Goal: Transaction & Acquisition: Subscribe to service/newsletter

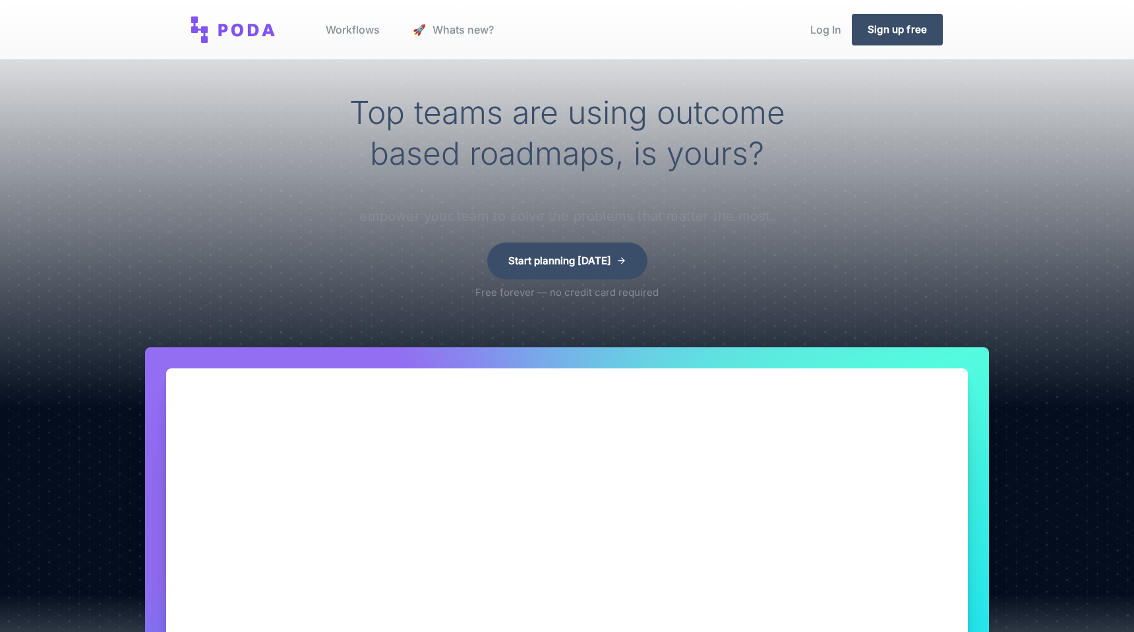
click at [525, 299] on p "Free forever — no credit card required" at bounding box center [567, 293] width 183 height 16
click at [539, 299] on p "Free forever — no credit card required" at bounding box center [567, 293] width 183 height 16
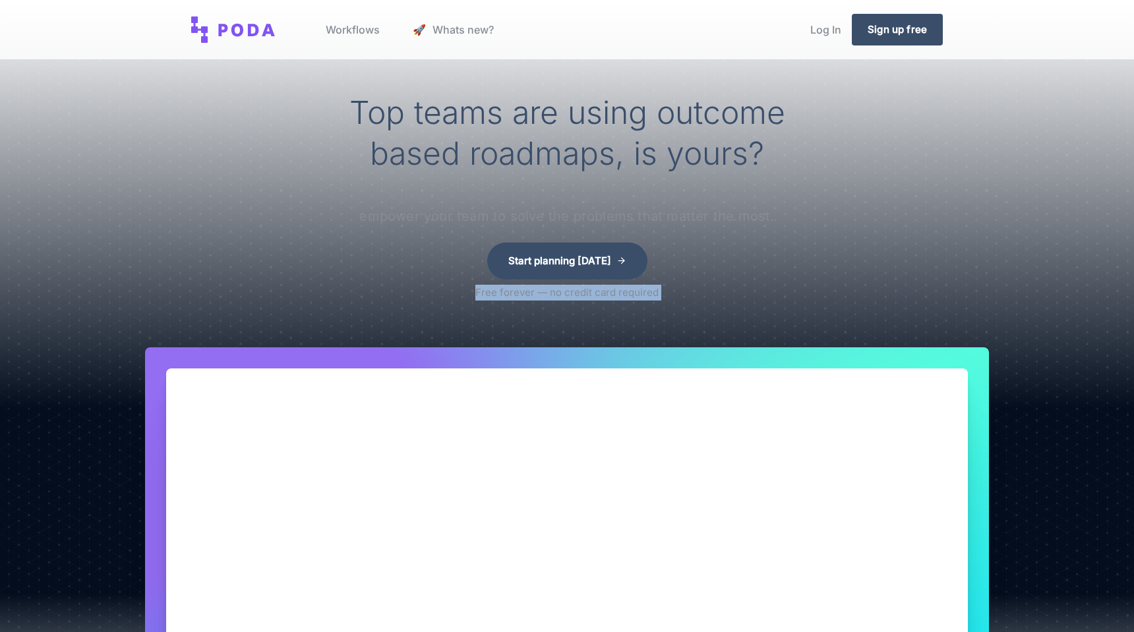
click at [561, 299] on p "Free forever — no credit card required" at bounding box center [567, 293] width 183 height 16
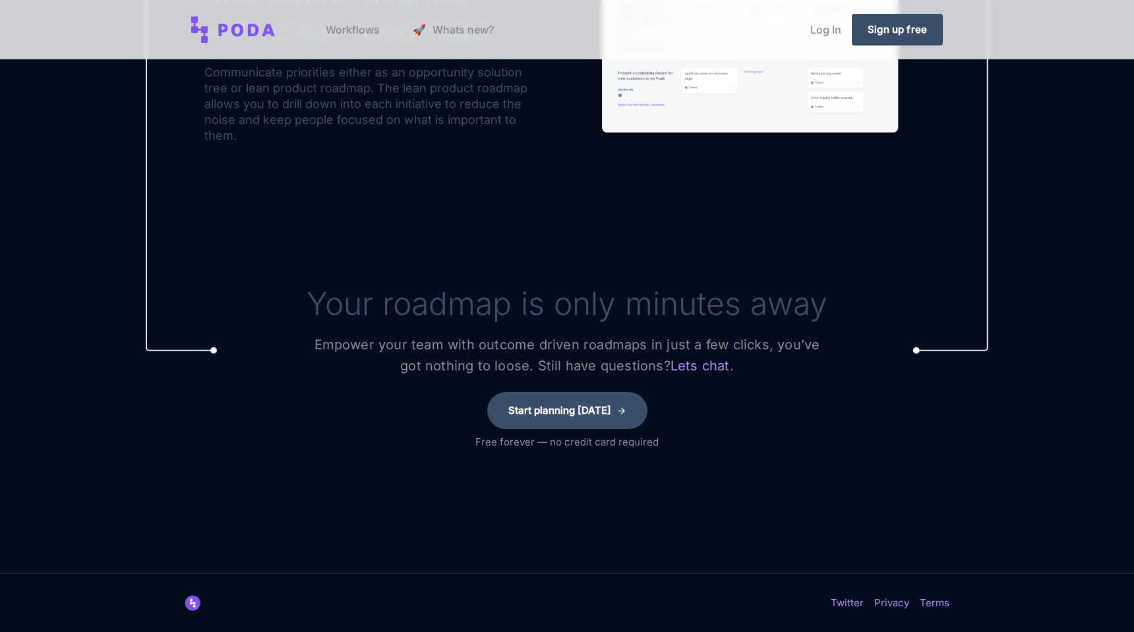
scroll to position [1854, 0]
click at [515, 295] on h1 "Your roadmap is only minutes away" at bounding box center [567, 304] width 521 height 41
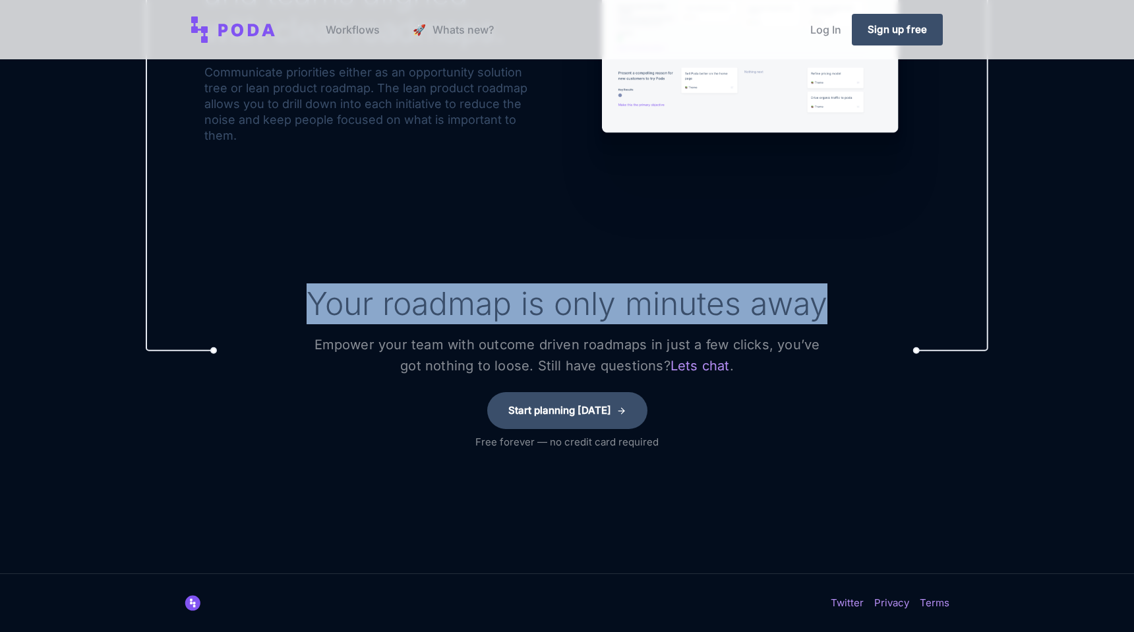
click at [553, 305] on h1 "Your roadmap is only minutes away" at bounding box center [567, 304] width 521 height 41
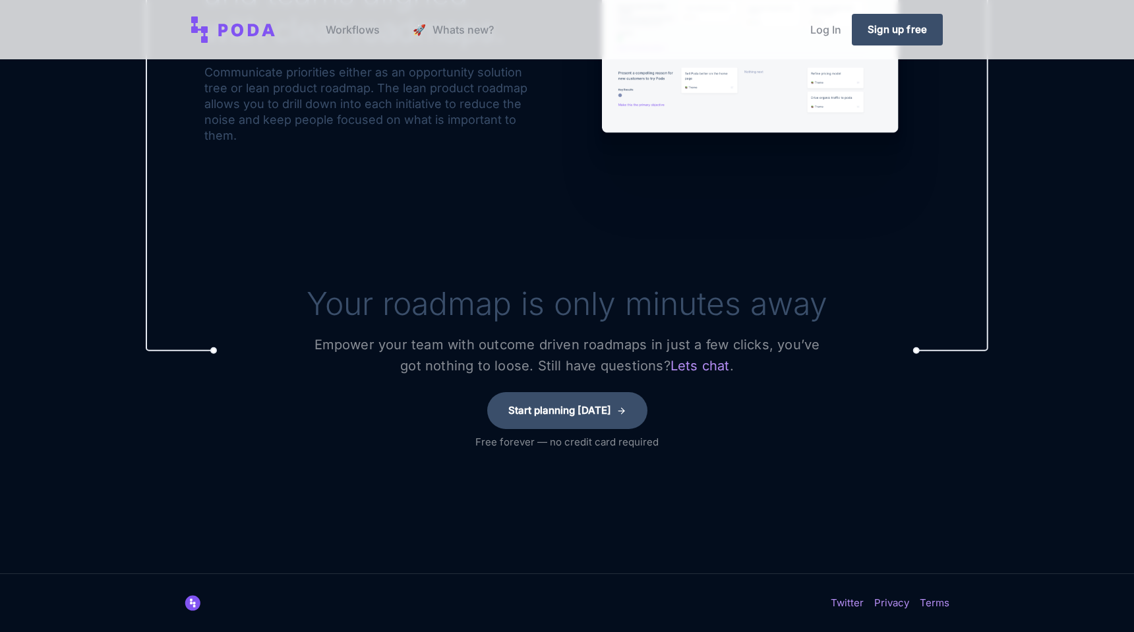
click at [553, 305] on h1 "Your roadmap is only minutes away" at bounding box center [567, 304] width 521 height 41
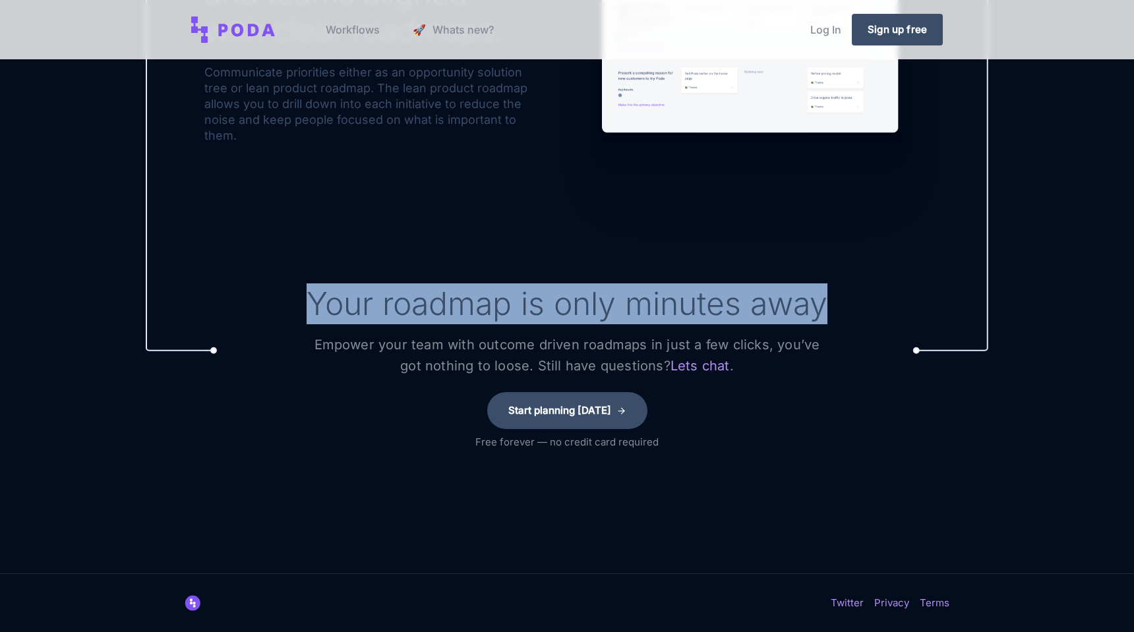
click at [539, 335] on p "Empower your team with outcome driven roadmaps in just a few clicks, you’ve got…" at bounding box center [567, 355] width 528 height 42
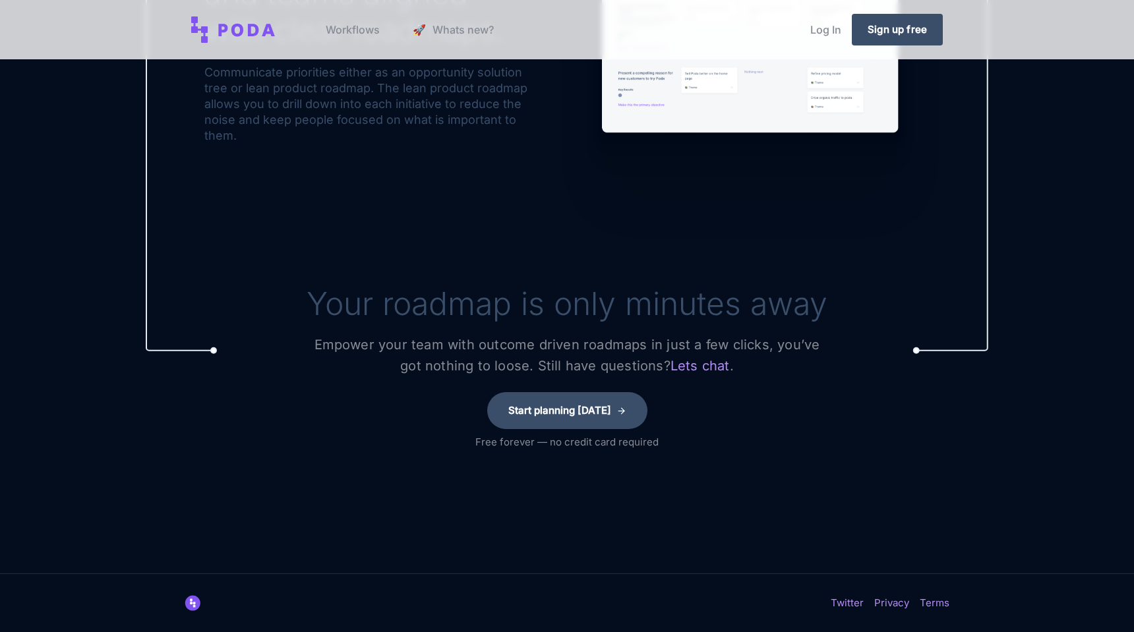
click at [539, 335] on p "Empower your team with outcome driven roadmaps in just a few clicks, you’ve got…" at bounding box center [567, 355] width 528 height 42
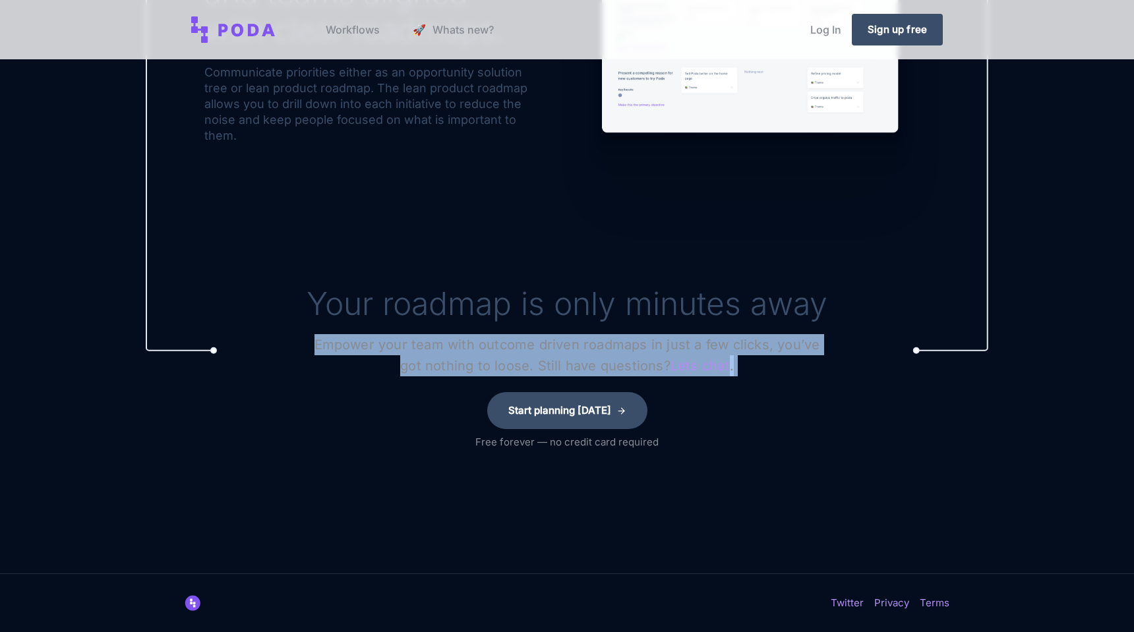
click at [563, 357] on span "Empower your team with outcome driven roadmaps in just a few clicks, you’ve got…" at bounding box center [568, 355] width 506 height 37
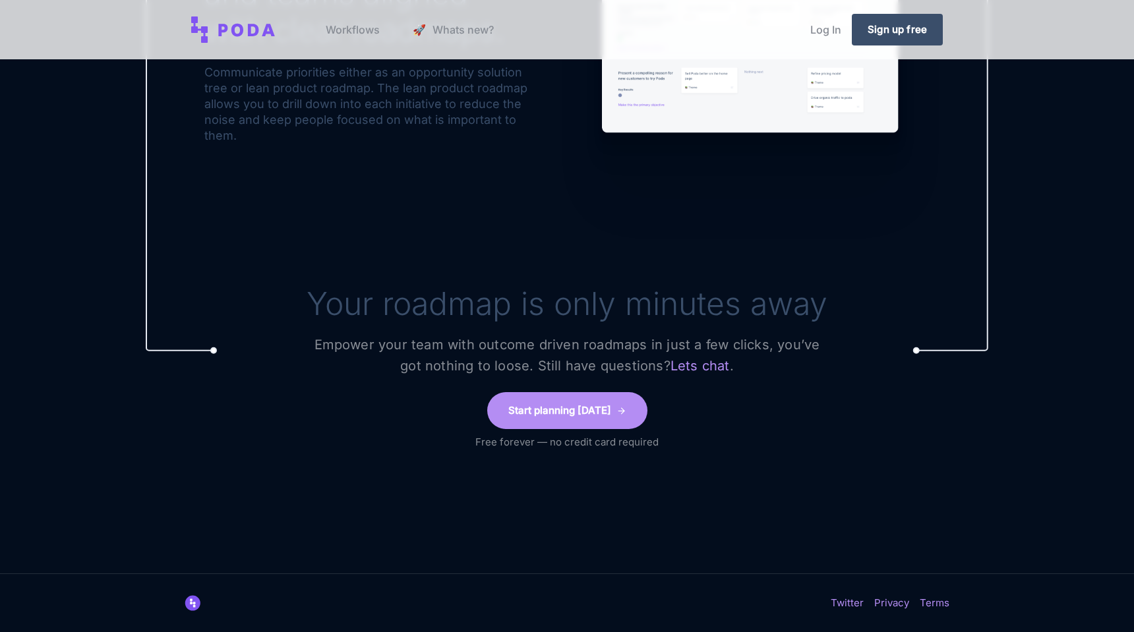
click at [572, 418] on link "Start planning [DATE]" at bounding box center [567, 410] width 160 height 37
